Goal: Information Seeking & Learning: Compare options

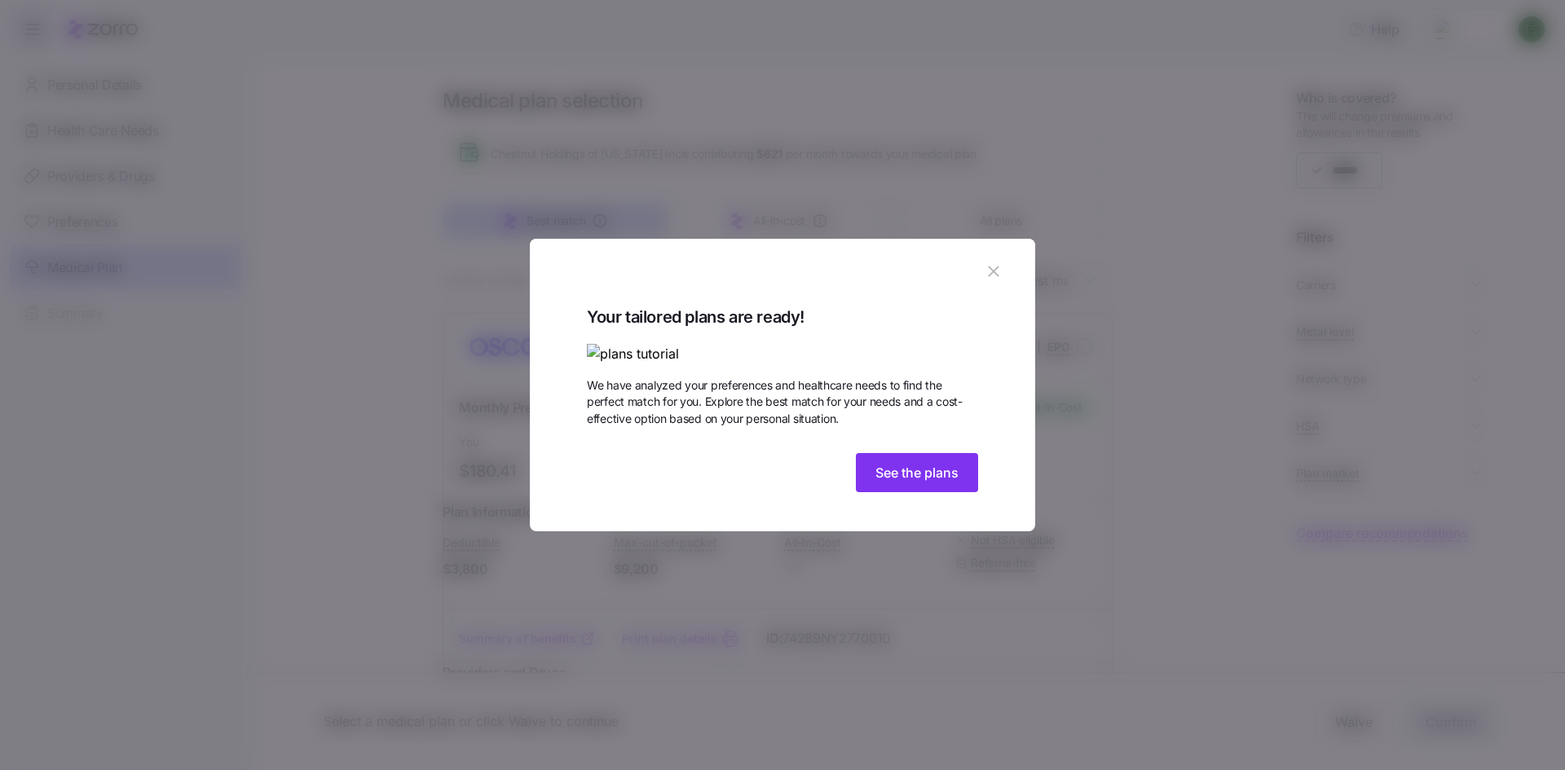
click at [851, 344] on img at bounding box center [782, 354] width 391 height 20
click at [903, 483] on span "See the plans" at bounding box center [917, 473] width 83 height 20
click at [929, 483] on span "See the plans" at bounding box center [917, 473] width 83 height 20
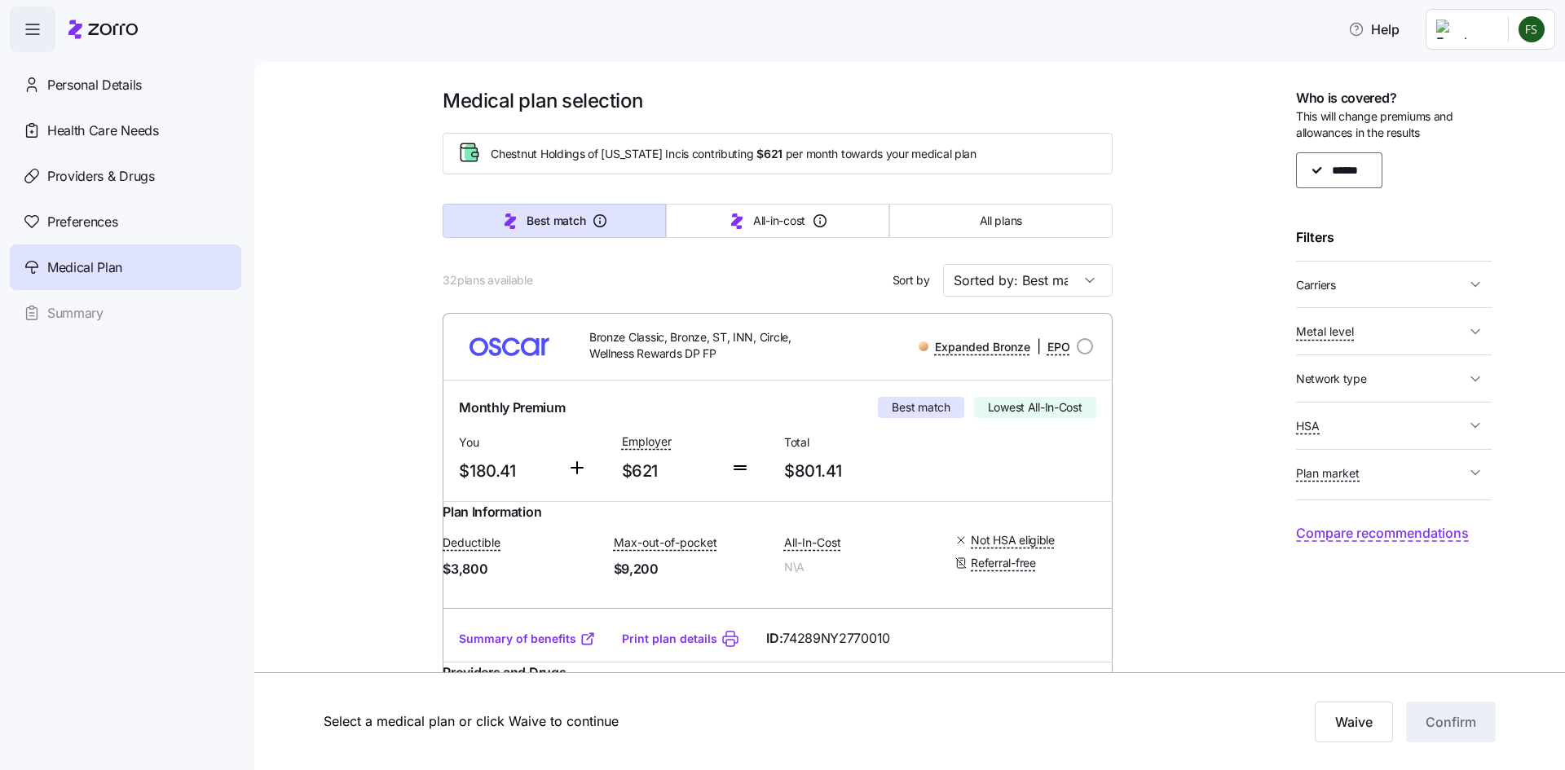
click at [1318, 324] on span "Metal level" at bounding box center [1325, 332] width 58 height 16
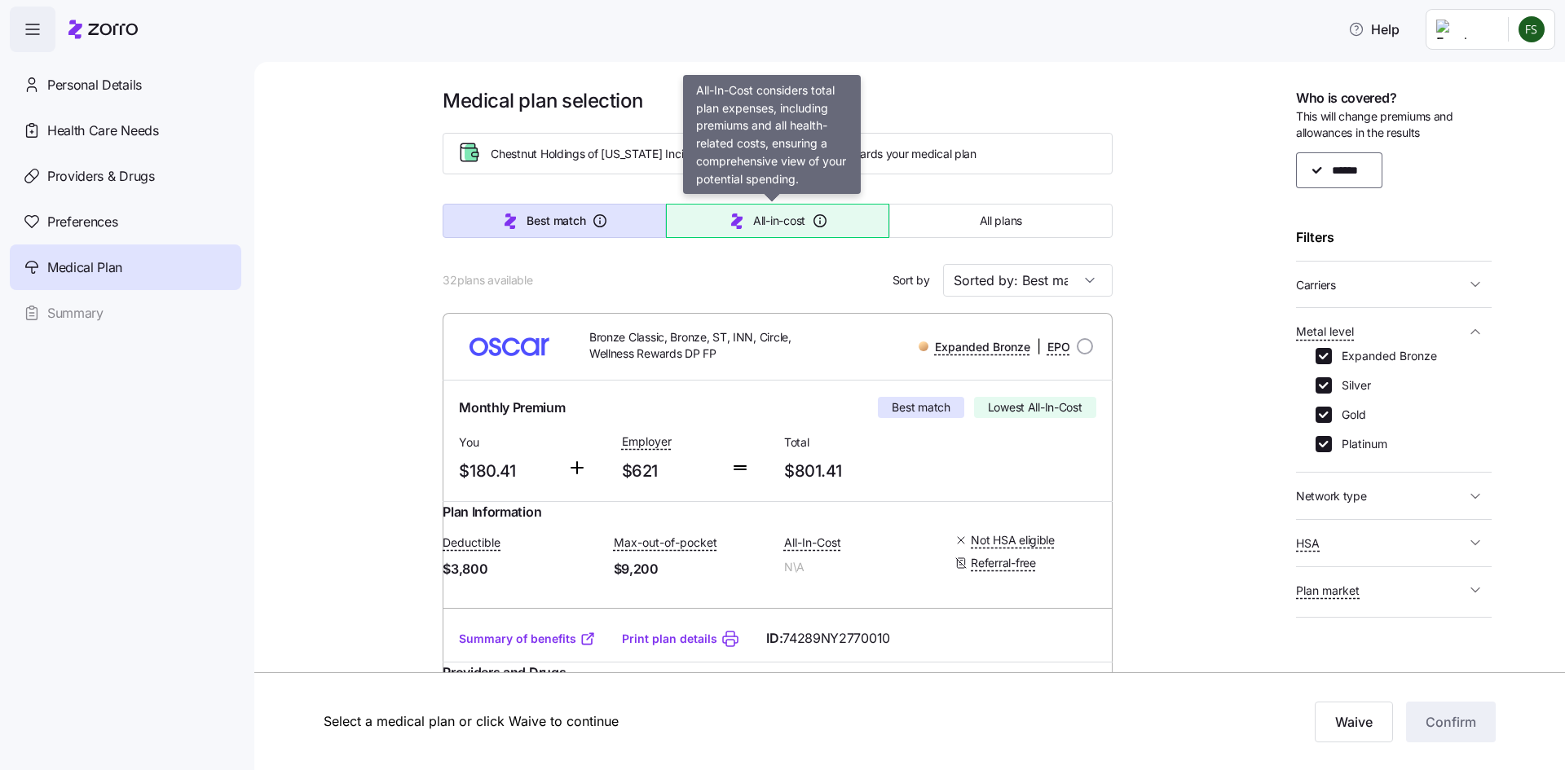
click at [814, 217] on icon "button" at bounding box center [820, 221] width 16 height 16
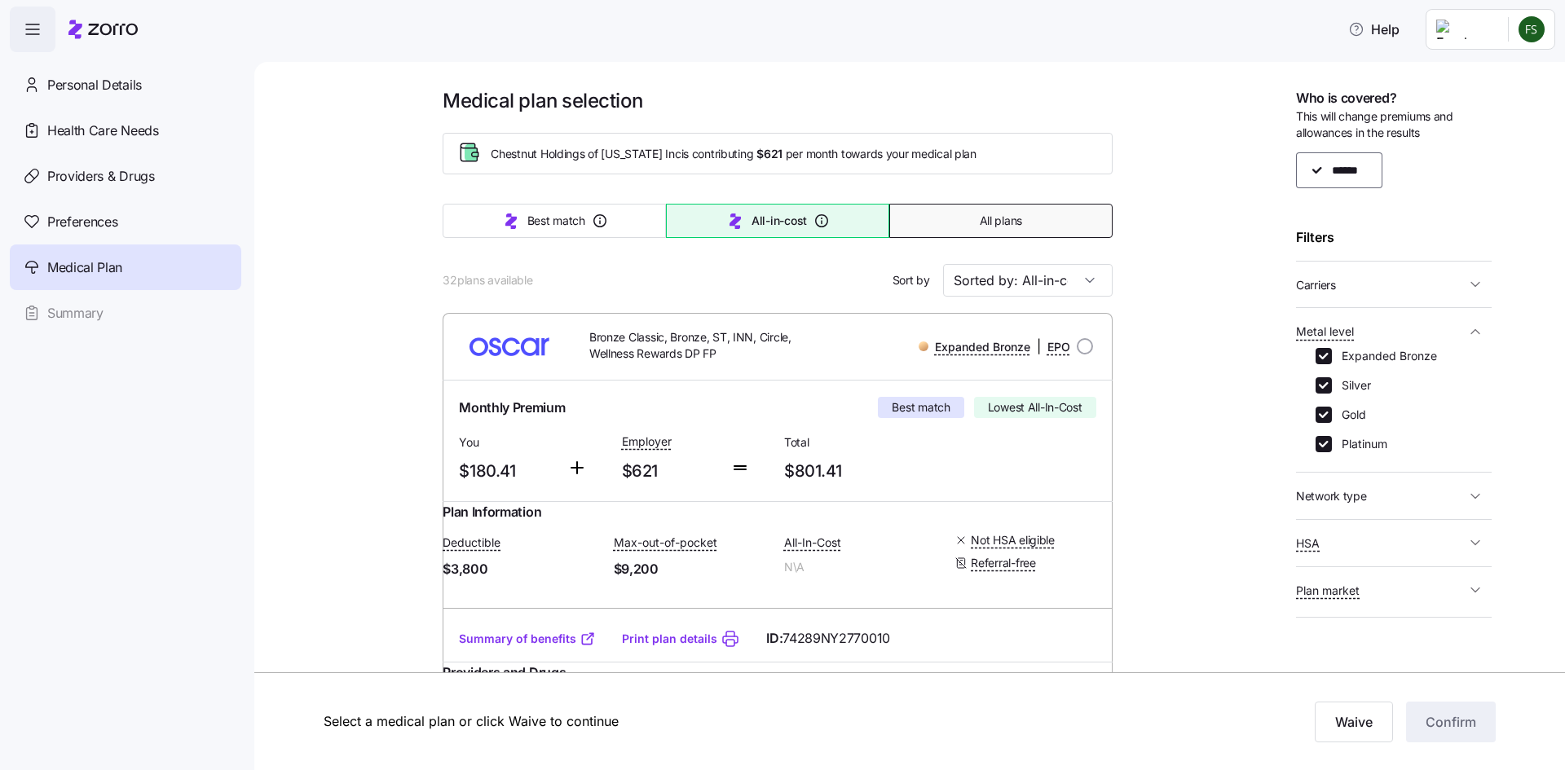
click at [1014, 235] on button "All plans" at bounding box center [1000, 221] width 223 height 34
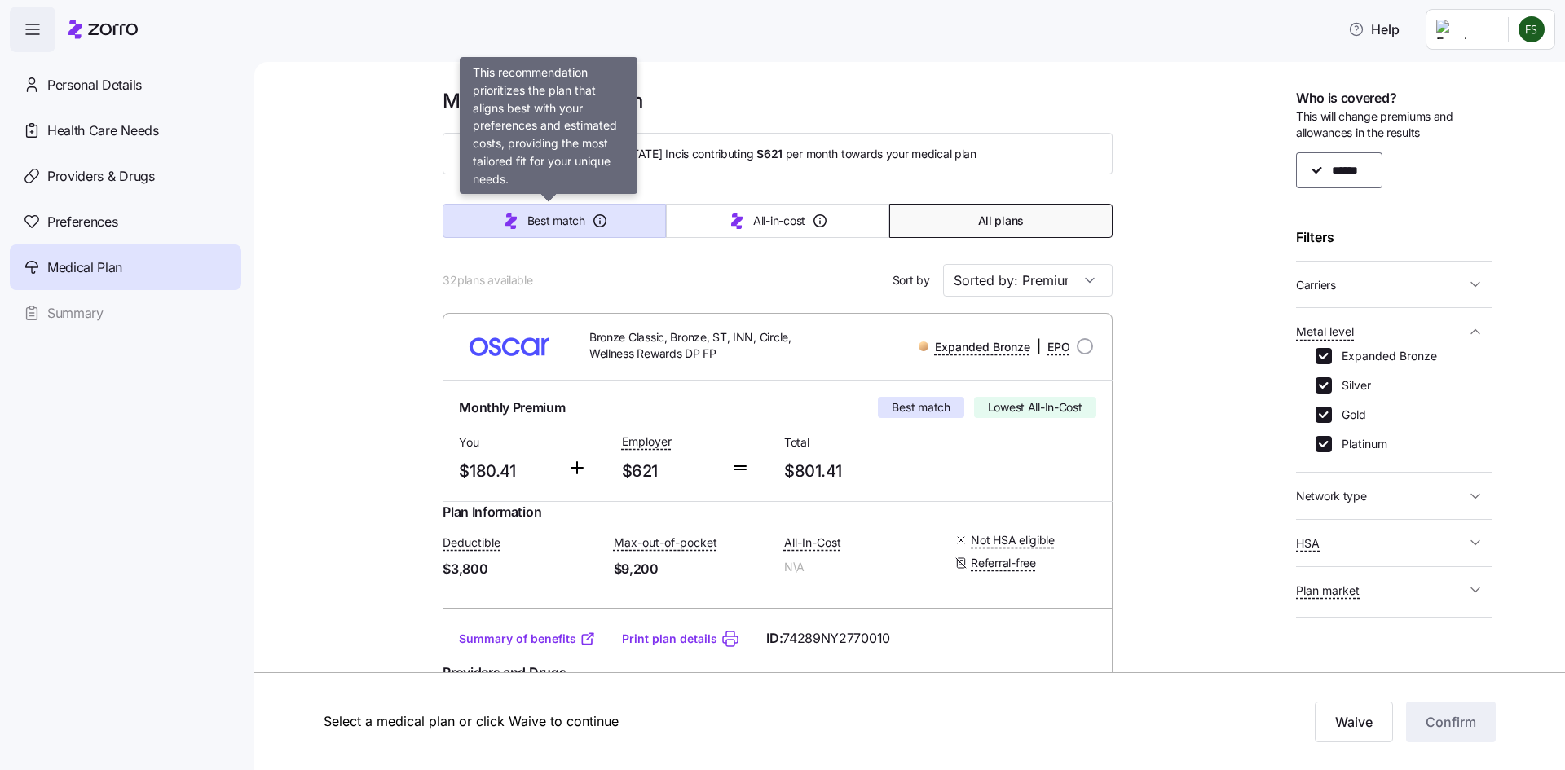
click at [592, 225] on icon "button" at bounding box center [600, 221] width 16 height 16
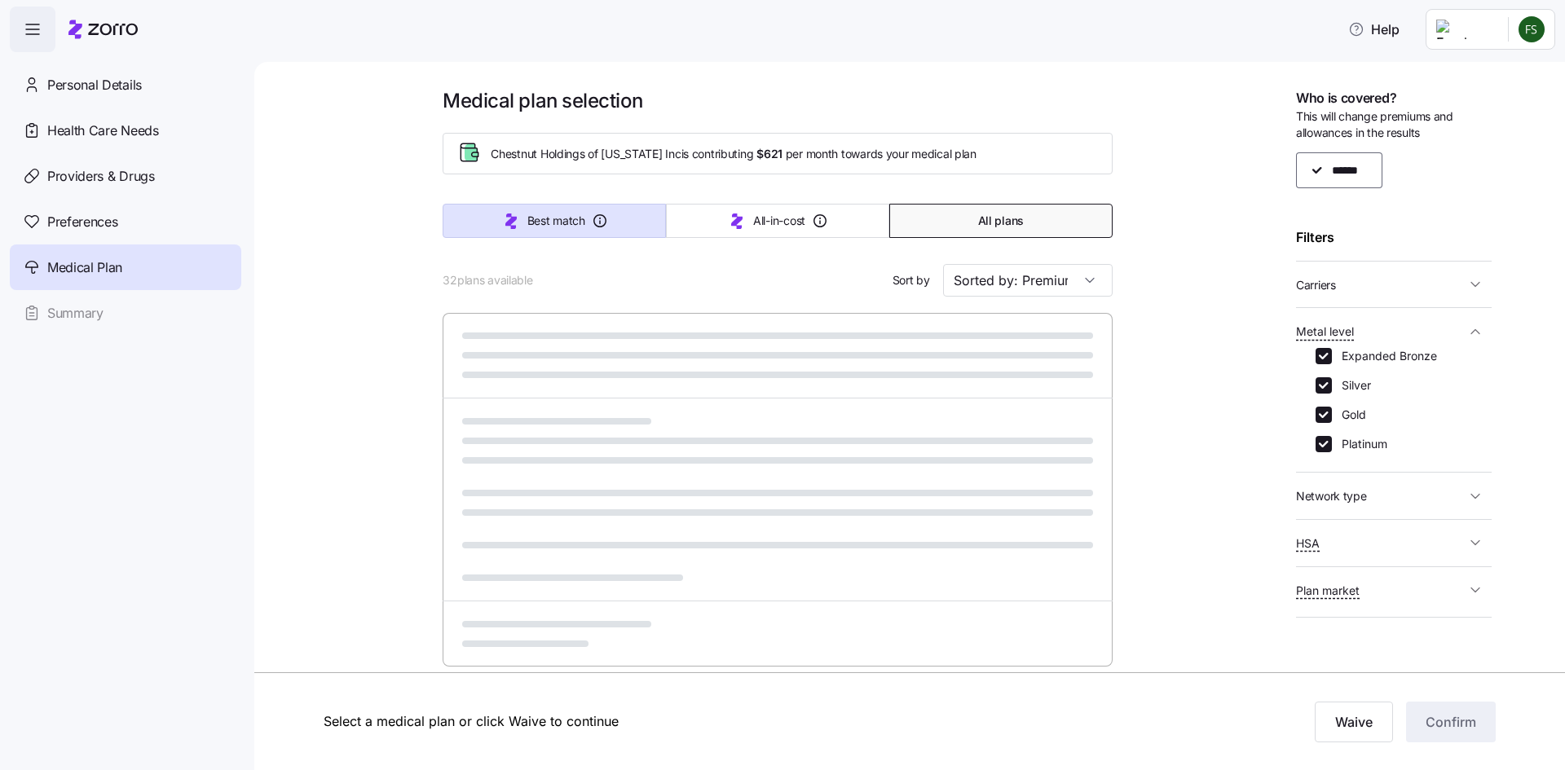
type input "Sorted by: Best match"
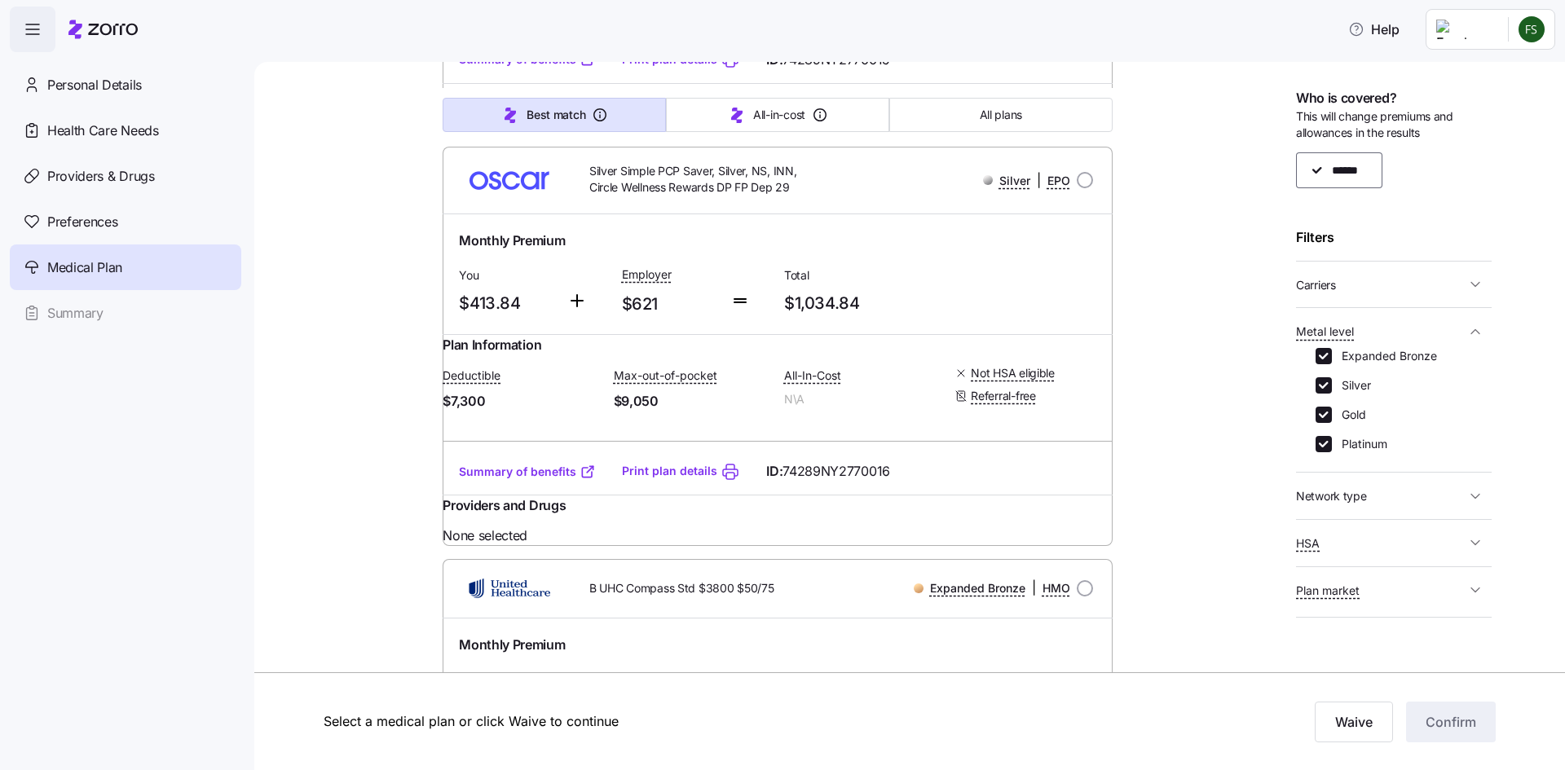
scroll to position [1681, 0]
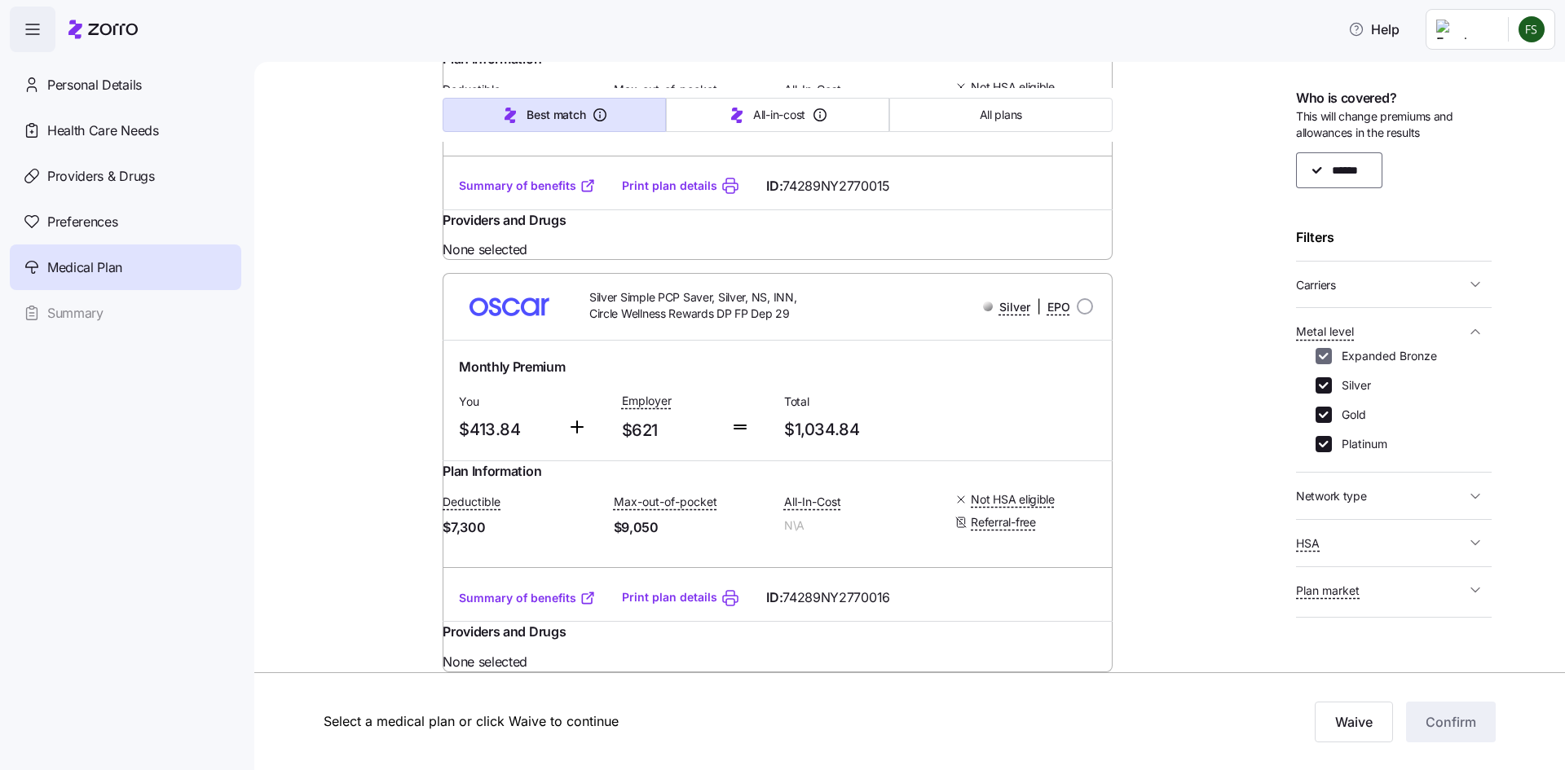
click at [1326, 355] on input "Expanded Bronze" at bounding box center [1324, 356] width 16 height 16
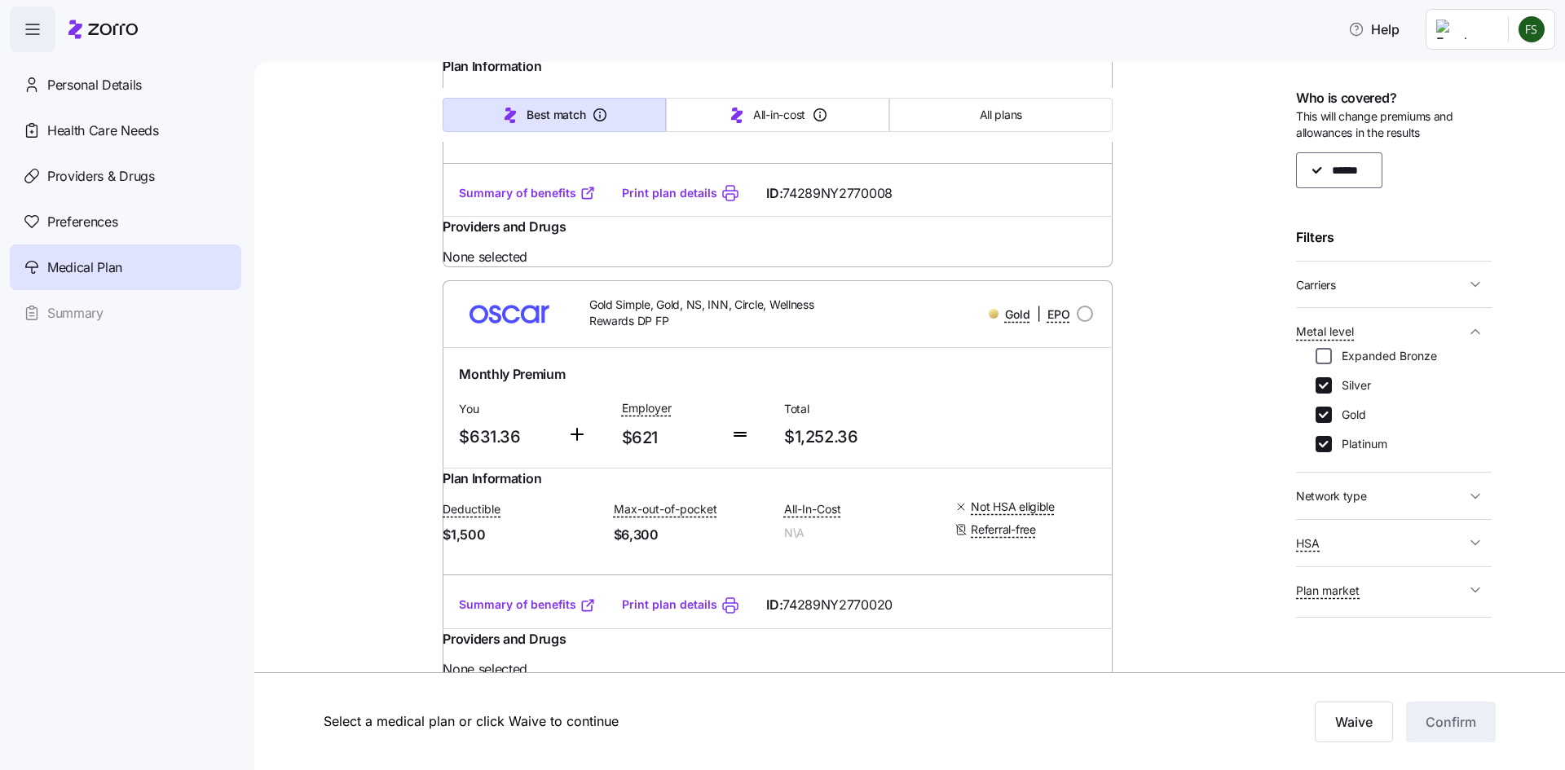
click at [1326, 355] on input "Expanded Bronze" at bounding box center [1324, 356] width 16 height 16
checkbox input "true"
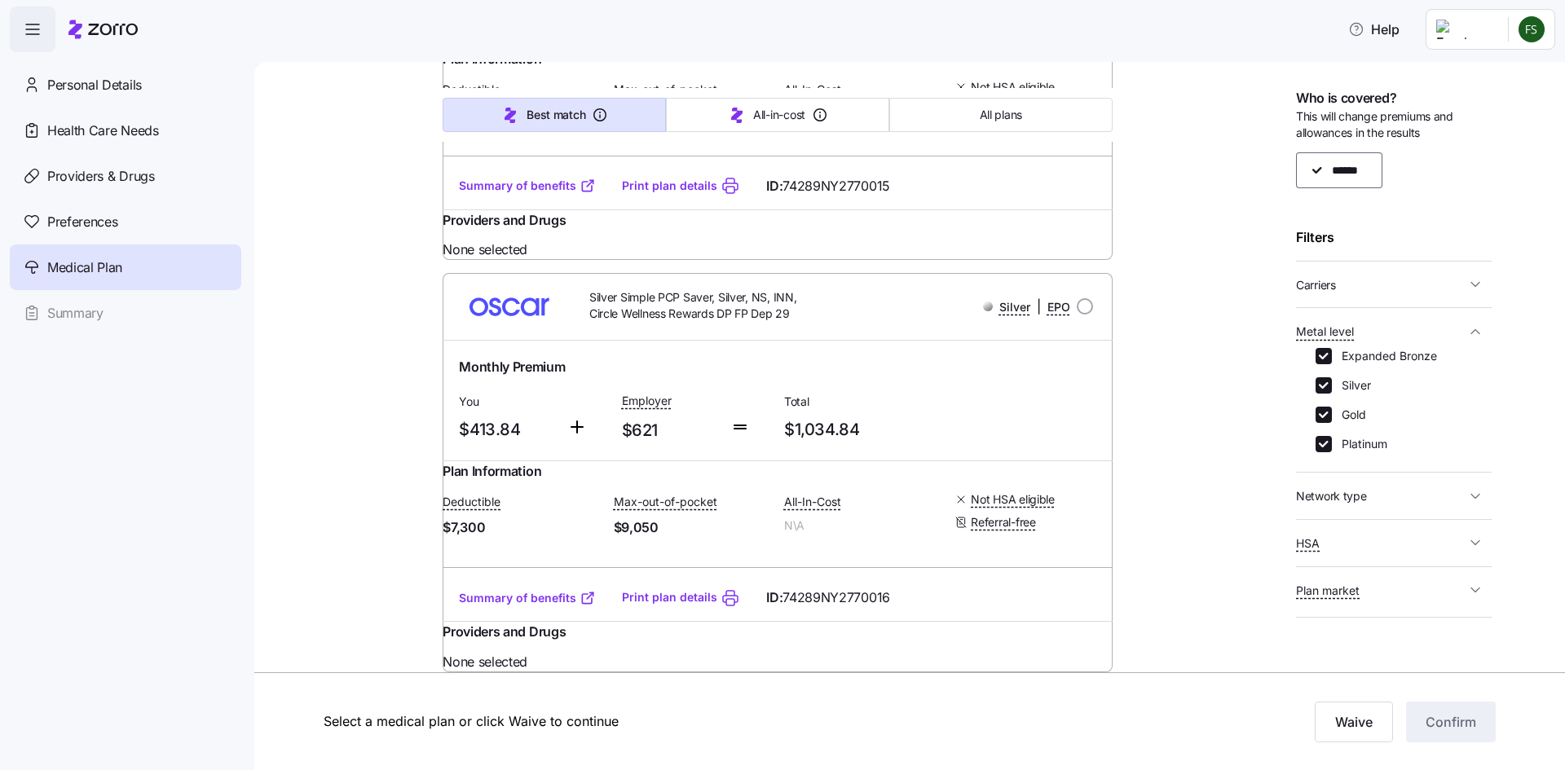
click at [1349, 493] on span "Network type" at bounding box center [1331, 496] width 71 height 16
click at [1340, 286] on span "Carriers" at bounding box center [1381, 285] width 170 height 20
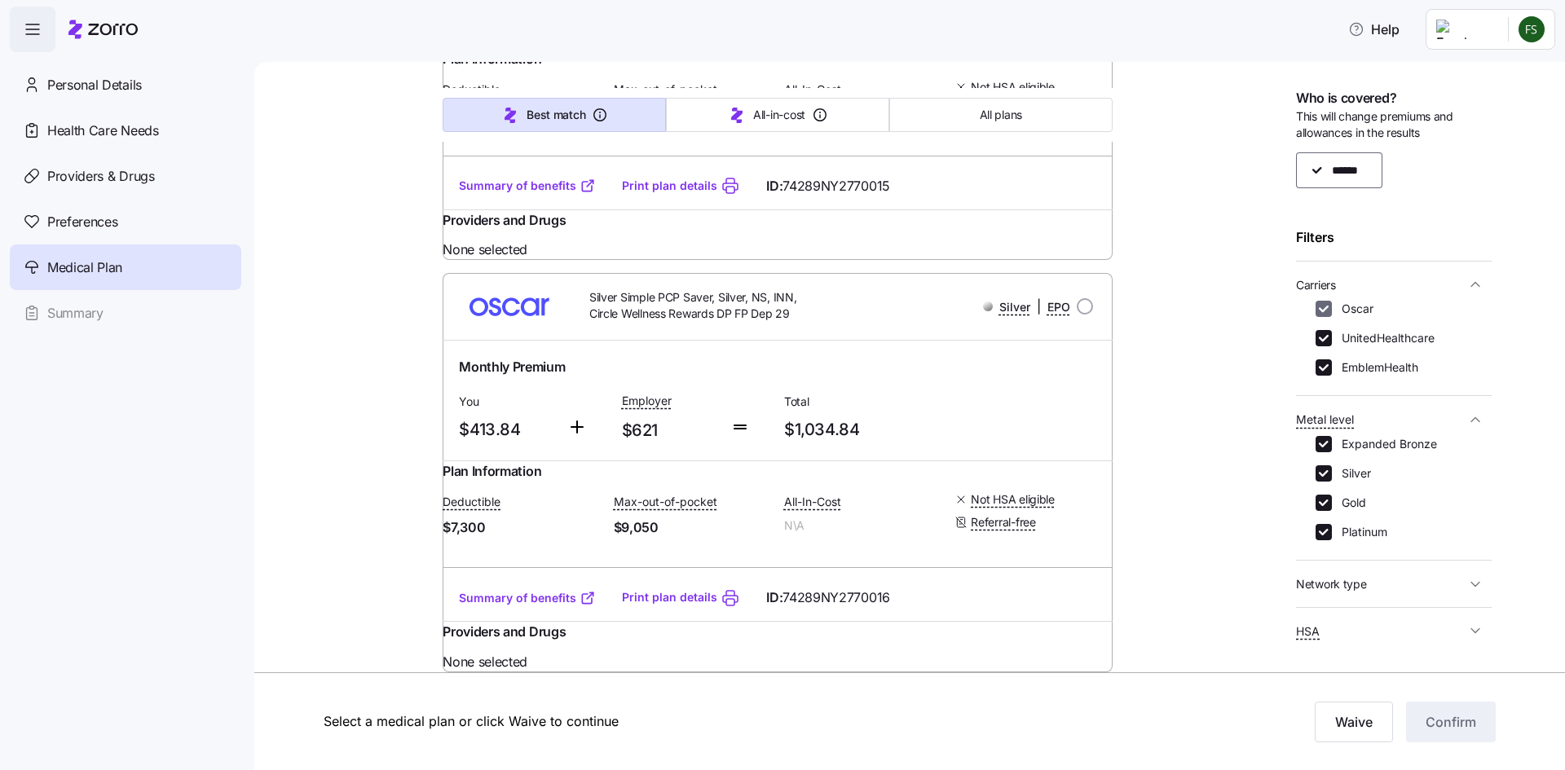
click at [1323, 304] on input "Oscar" at bounding box center [1324, 309] width 16 height 16
checkbox input "false"
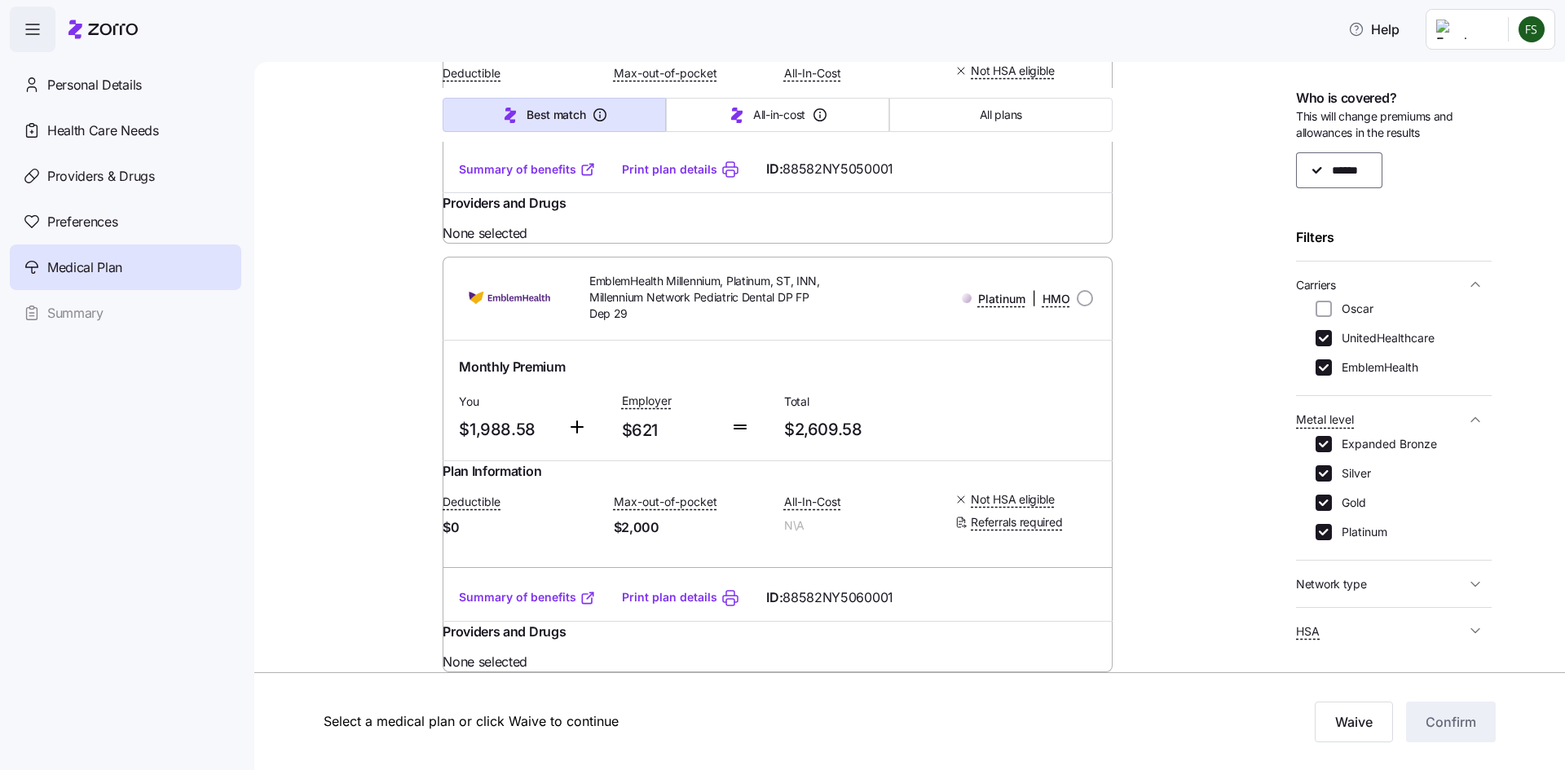
scroll to position [8398, 0]
click at [1325, 333] on input "UnitedHealthcare" at bounding box center [1324, 338] width 16 height 16
click at [1331, 342] on input "UnitedHealthcare" at bounding box center [1324, 338] width 16 height 16
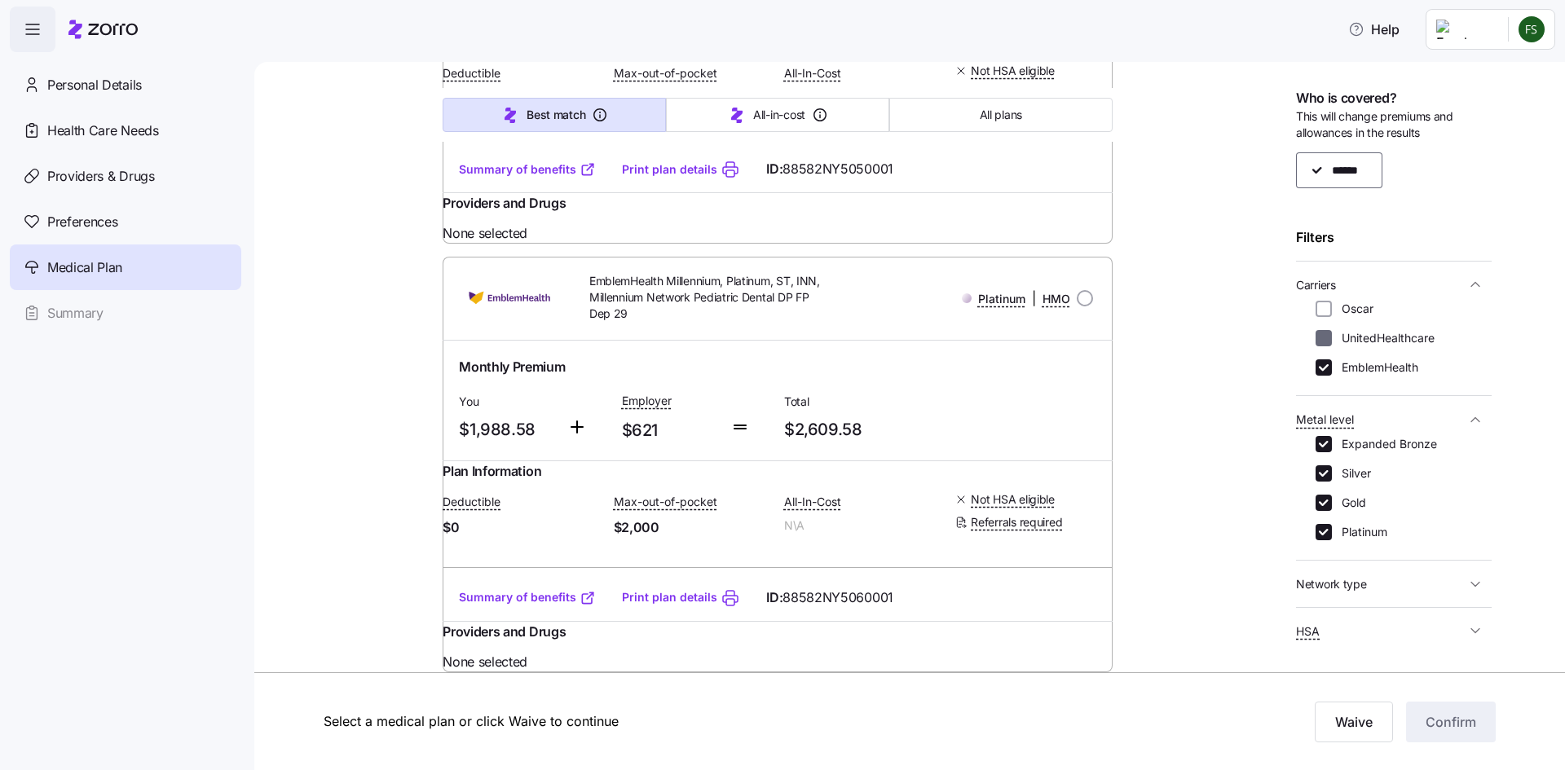
checkbox input "false"
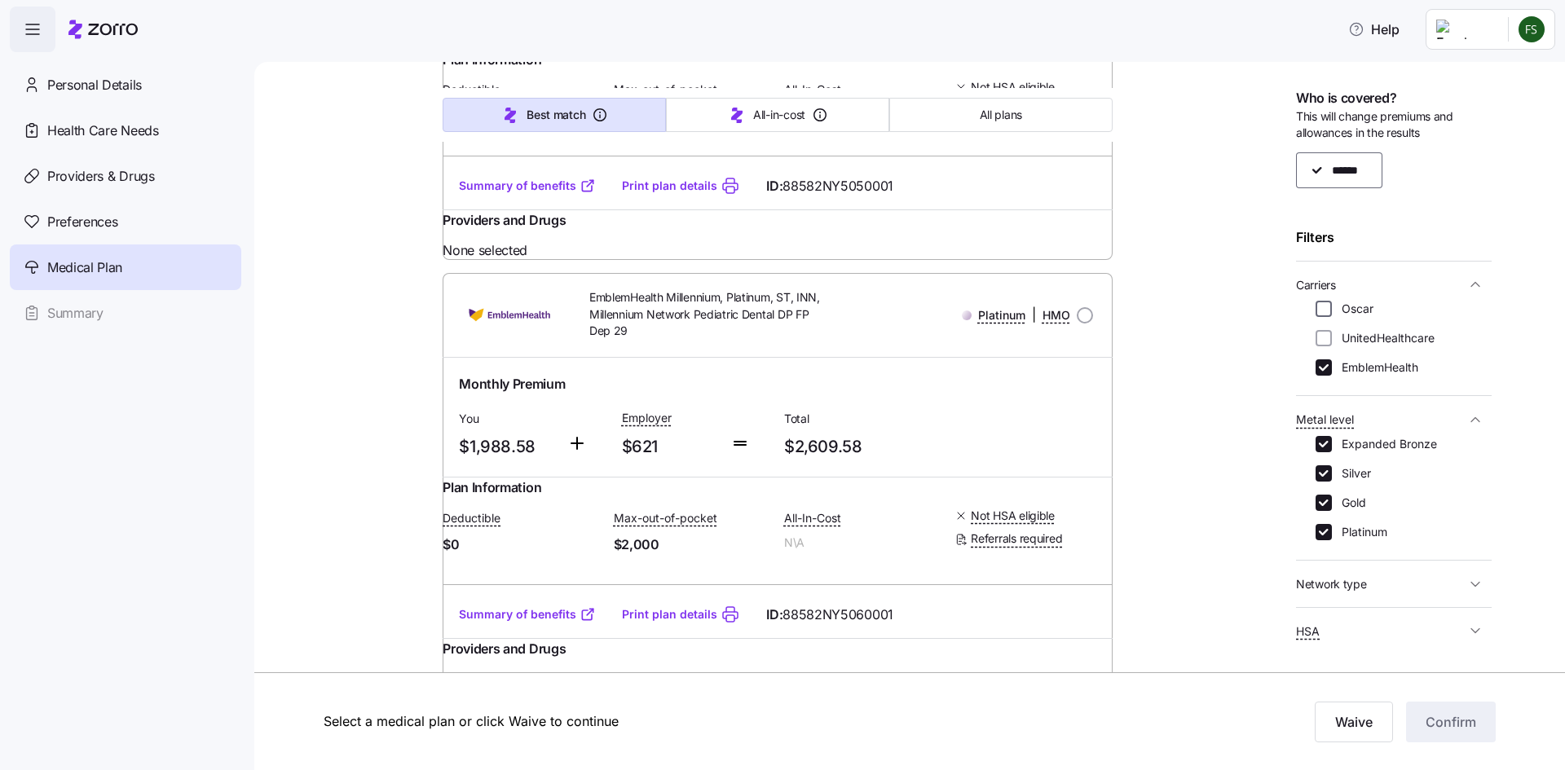
click at [1319, 305] on input "Oscar" at bounding box center [1324, 309] width 16 height 16
checkbox input "true"
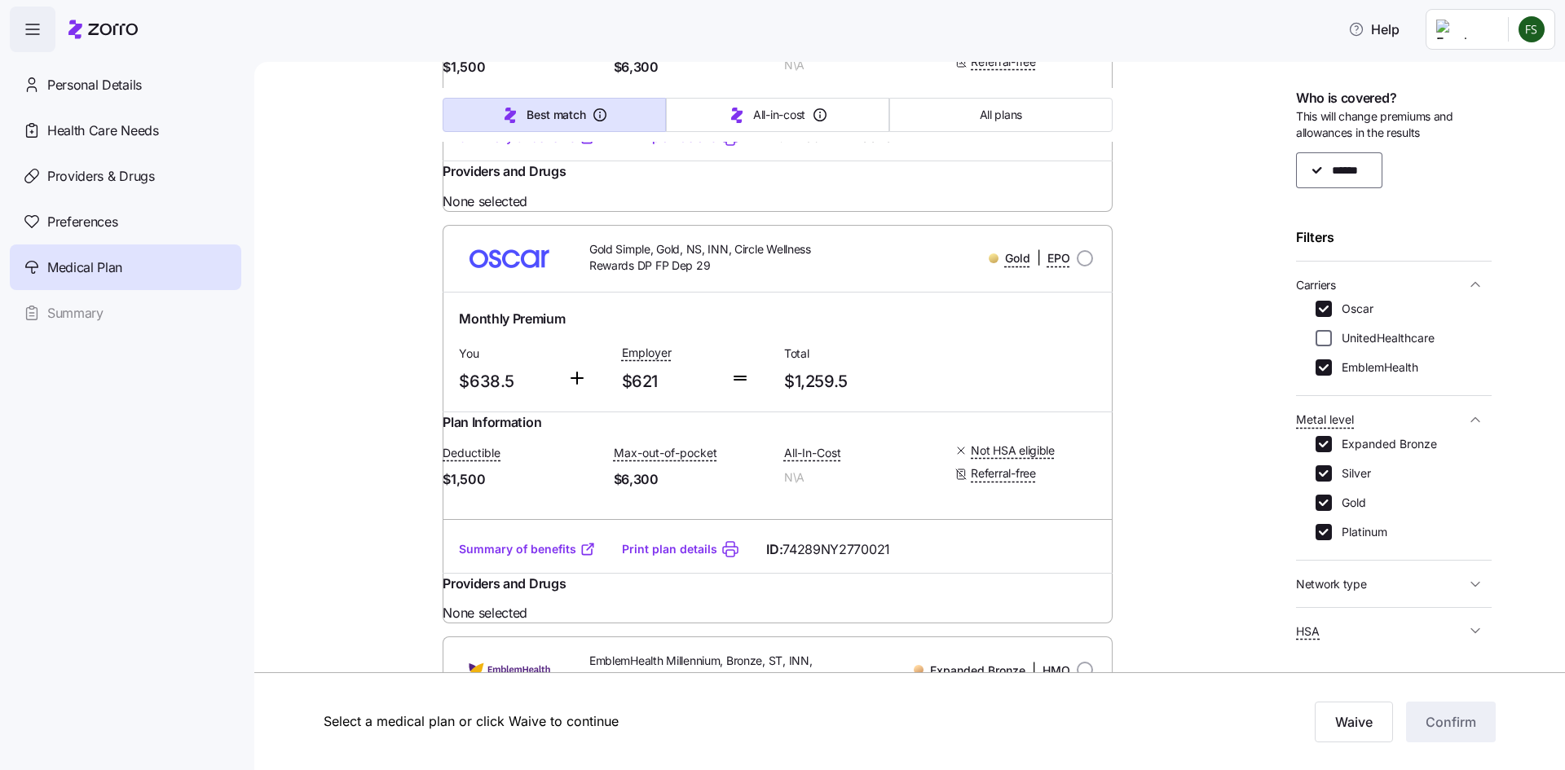
click at [1320, 342] on input "UnitedHealthcare" at bounding box center [1324, 338] width 16 height 16
checkbox input "true"
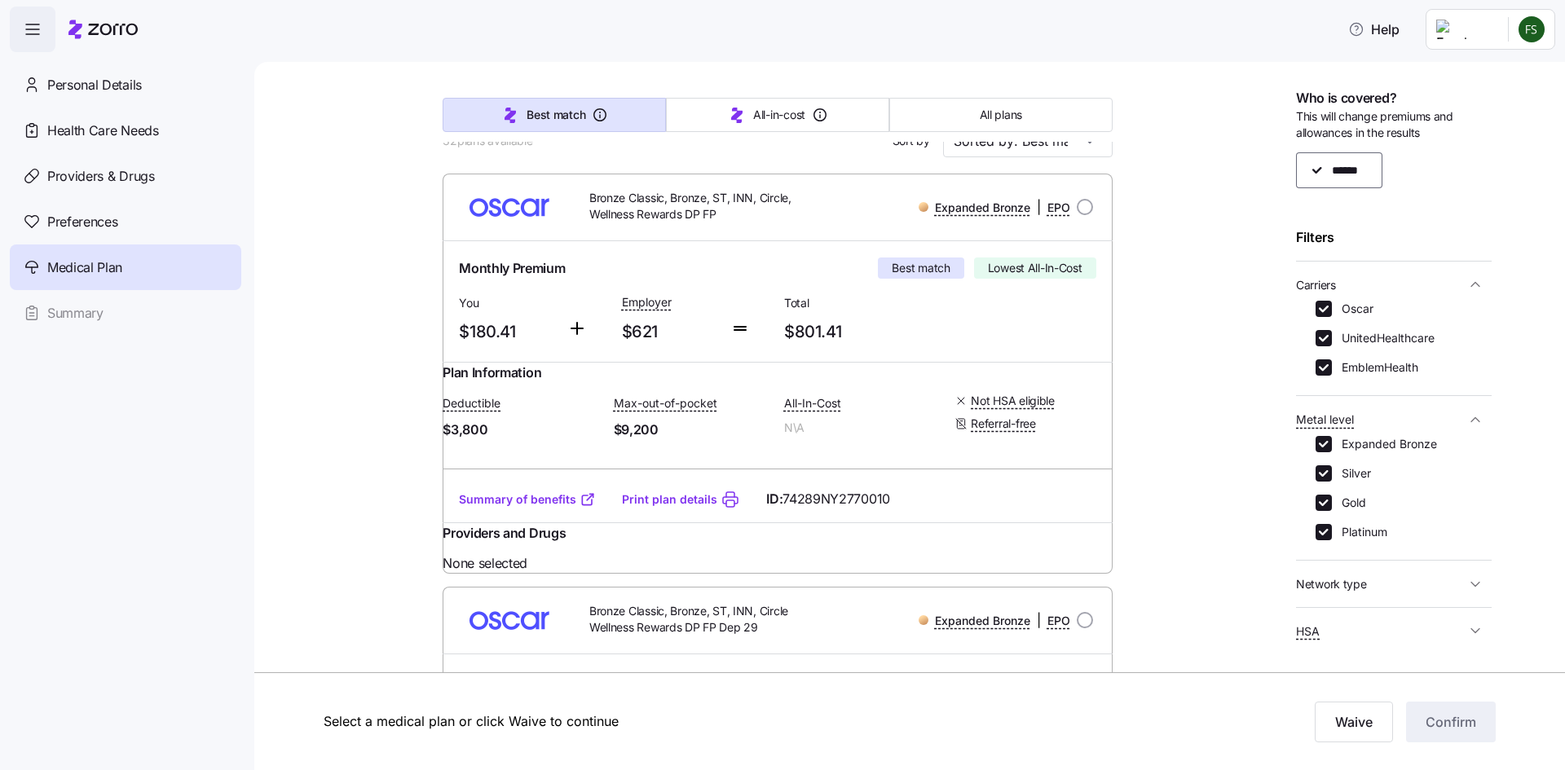
scroll to position [0, 0]
